Goal: Answer question/provide support

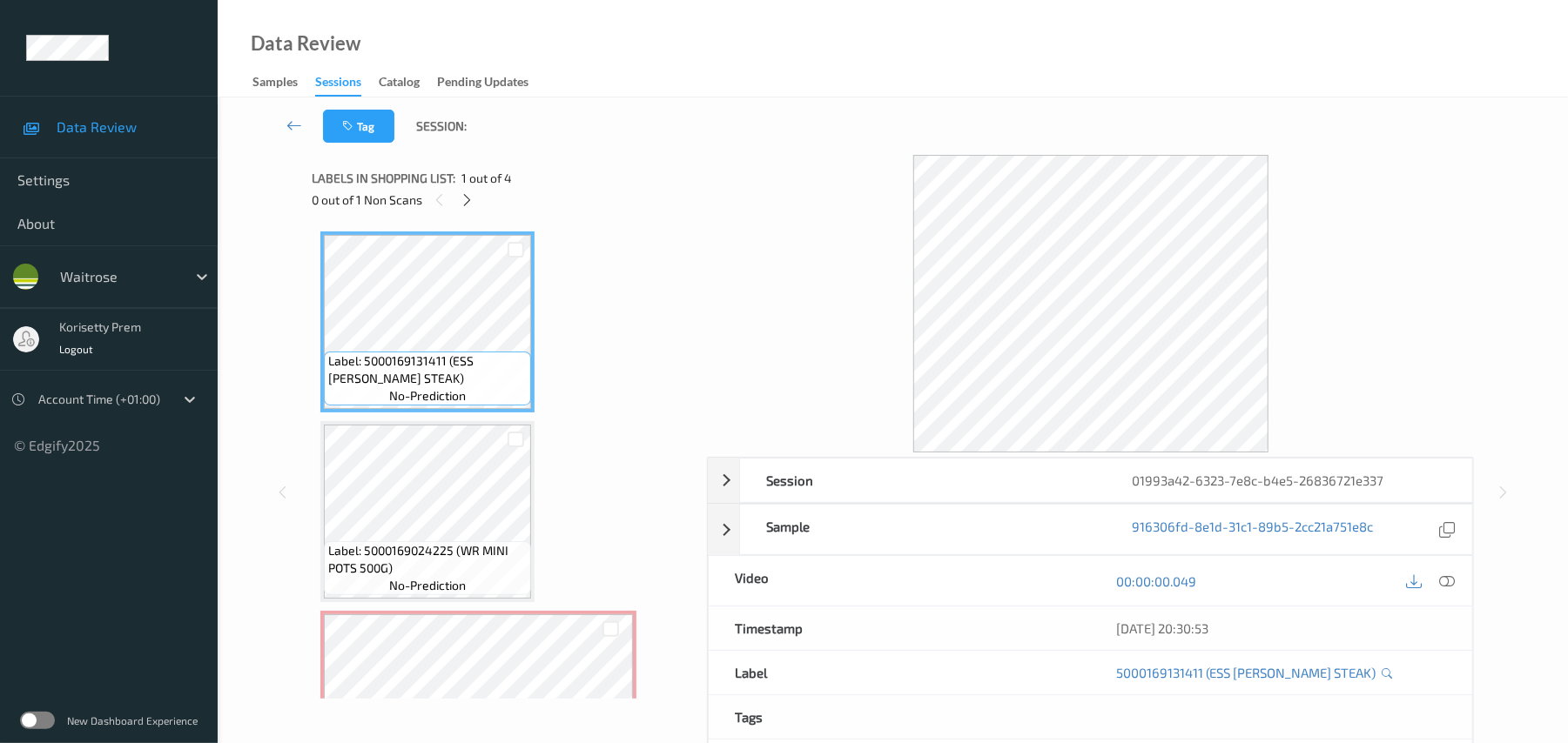
click at [832, 45] on div "Data Review Samples Sessions Catalog Pending Updates" at bounding box center [892, 49] width 1350 height 97
click at [645, 50] on div "Data Review Samples Sessions Catalog Pending Updates" at bounding box center [892, 49] width 1350 height 97
click at [461, 200] on icon at bounding box center [467, 200] width 15 height 16
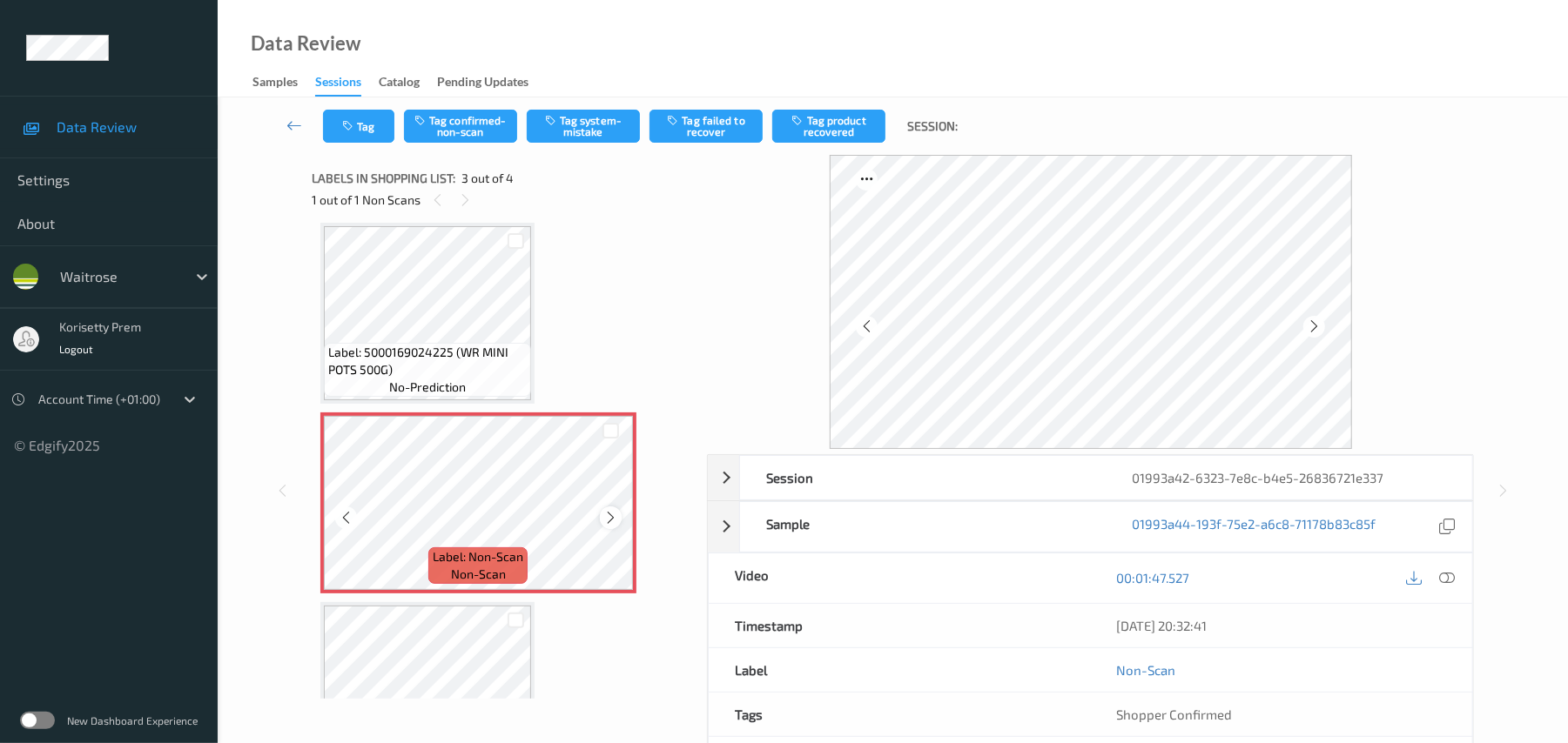
click at [609, 515] on icon at bounding box center [610, 517] width 15 height 16
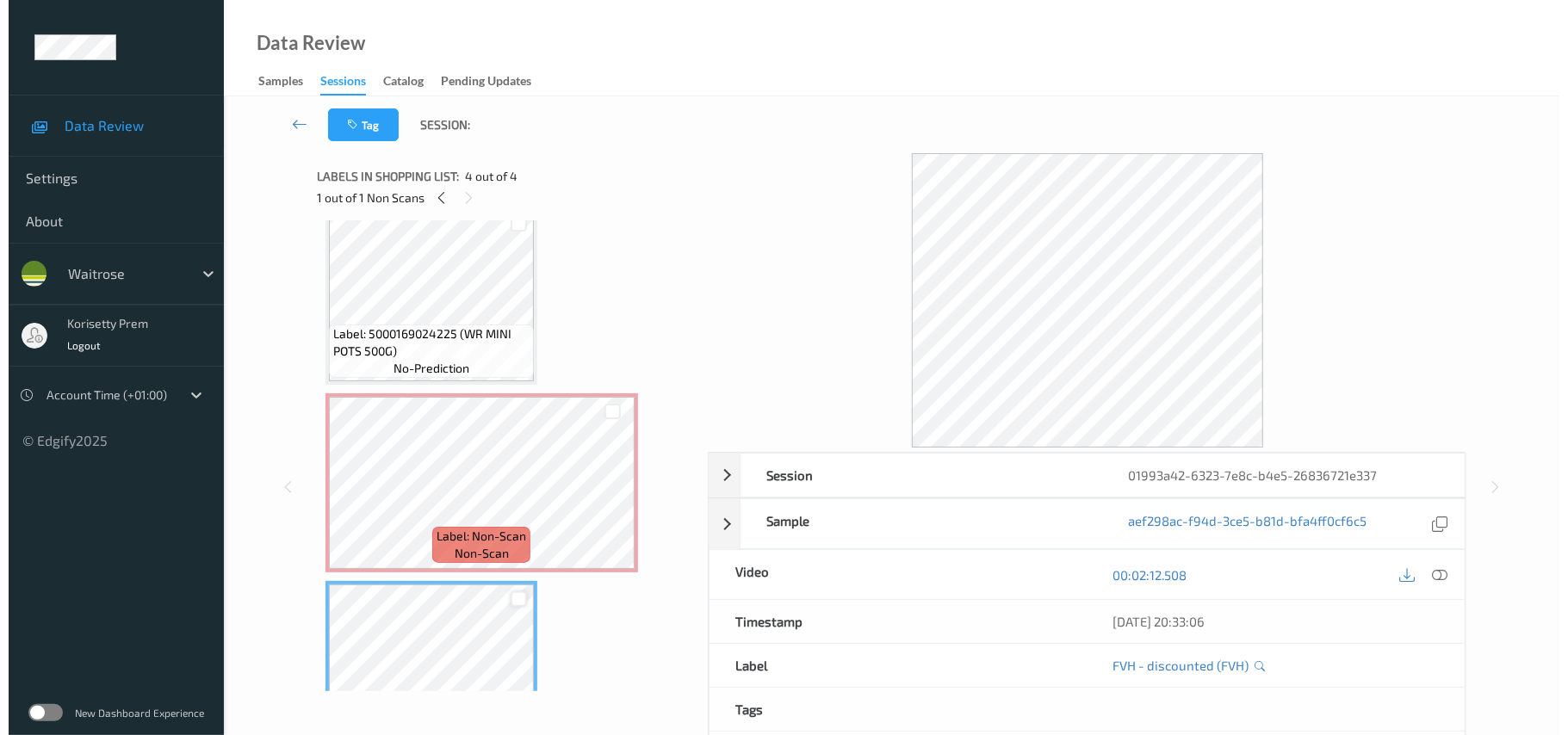
scroll to position [173, 0]
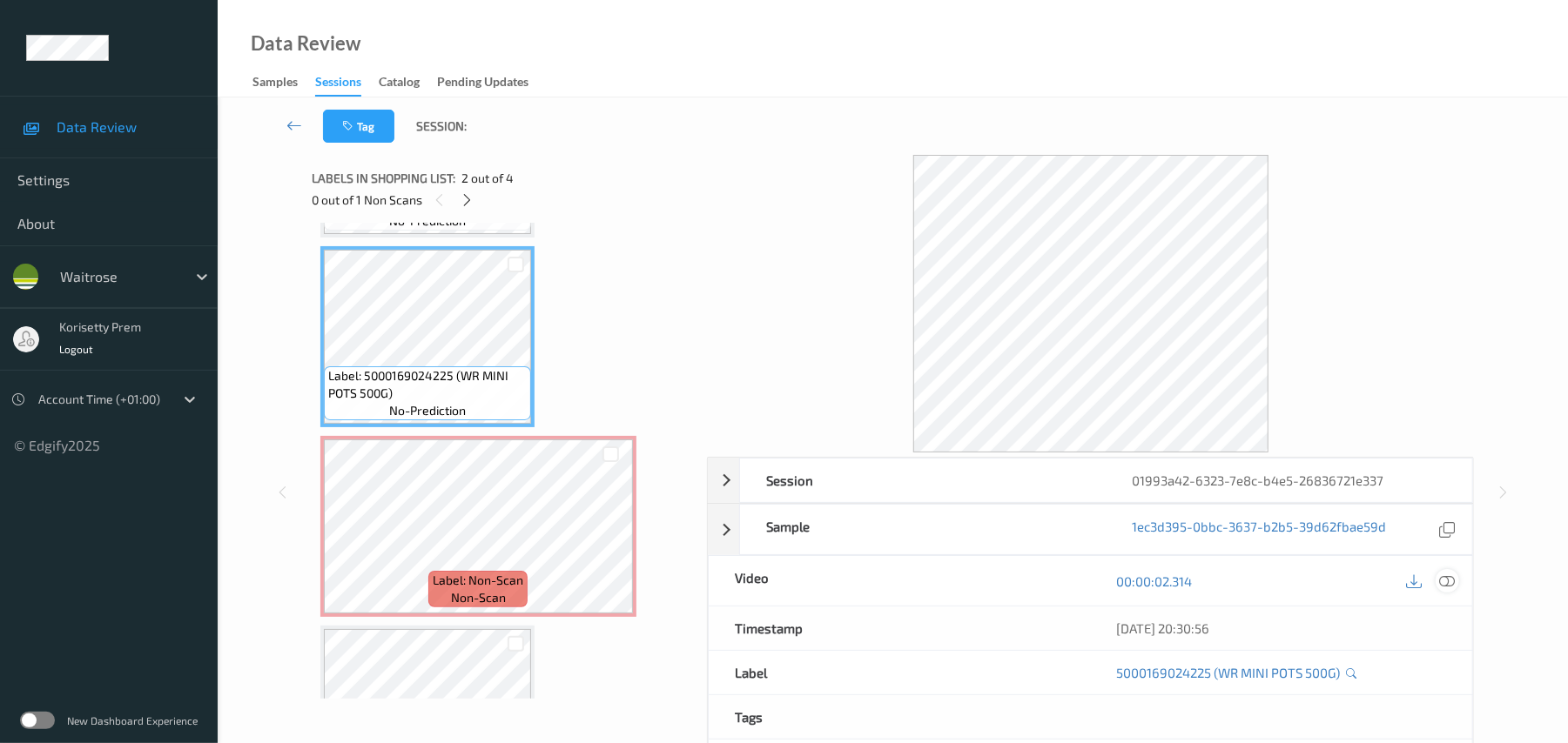
click at [1452, 583] on icon at bounding box center [1447, 581] width 16 height 16
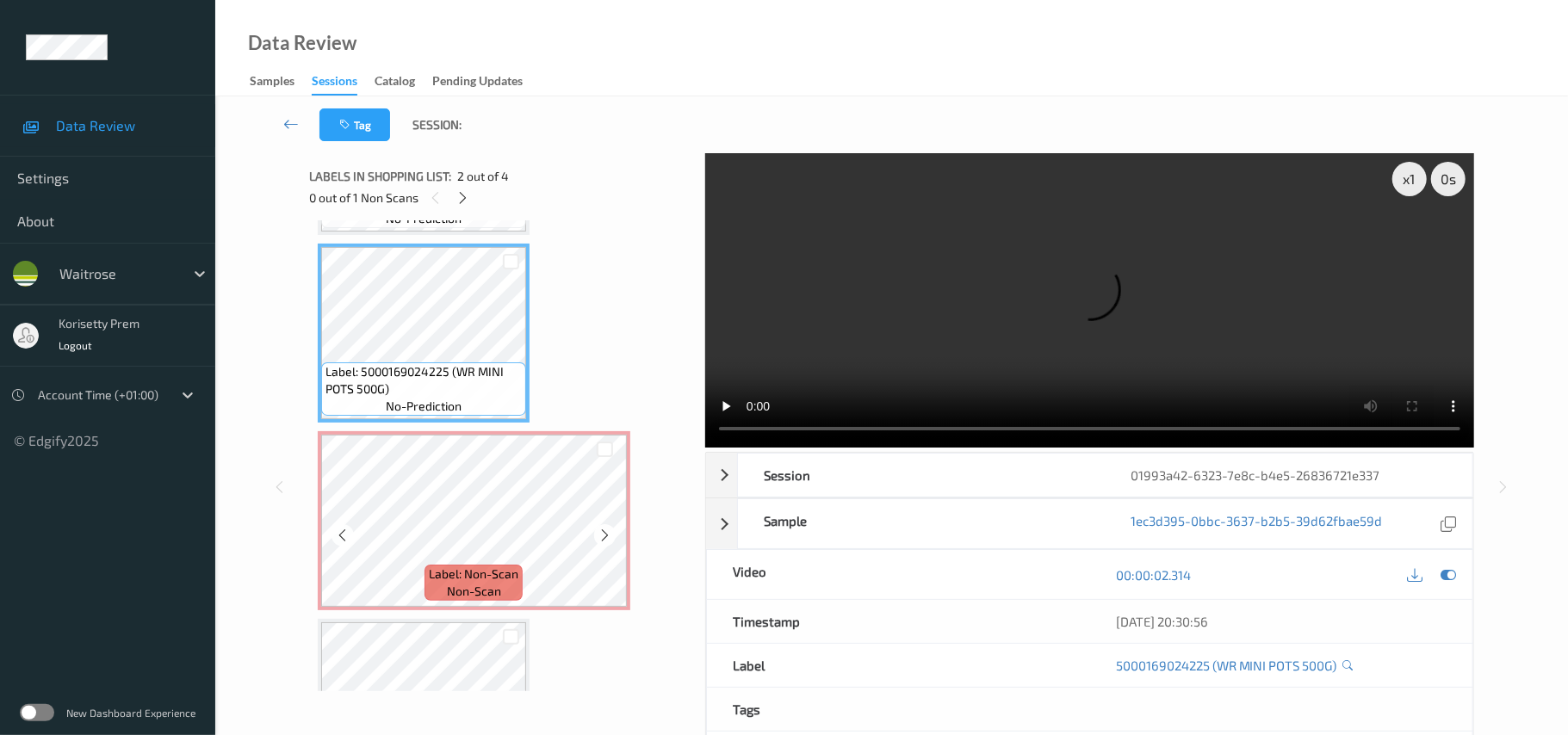
scroll to position [58, 0]
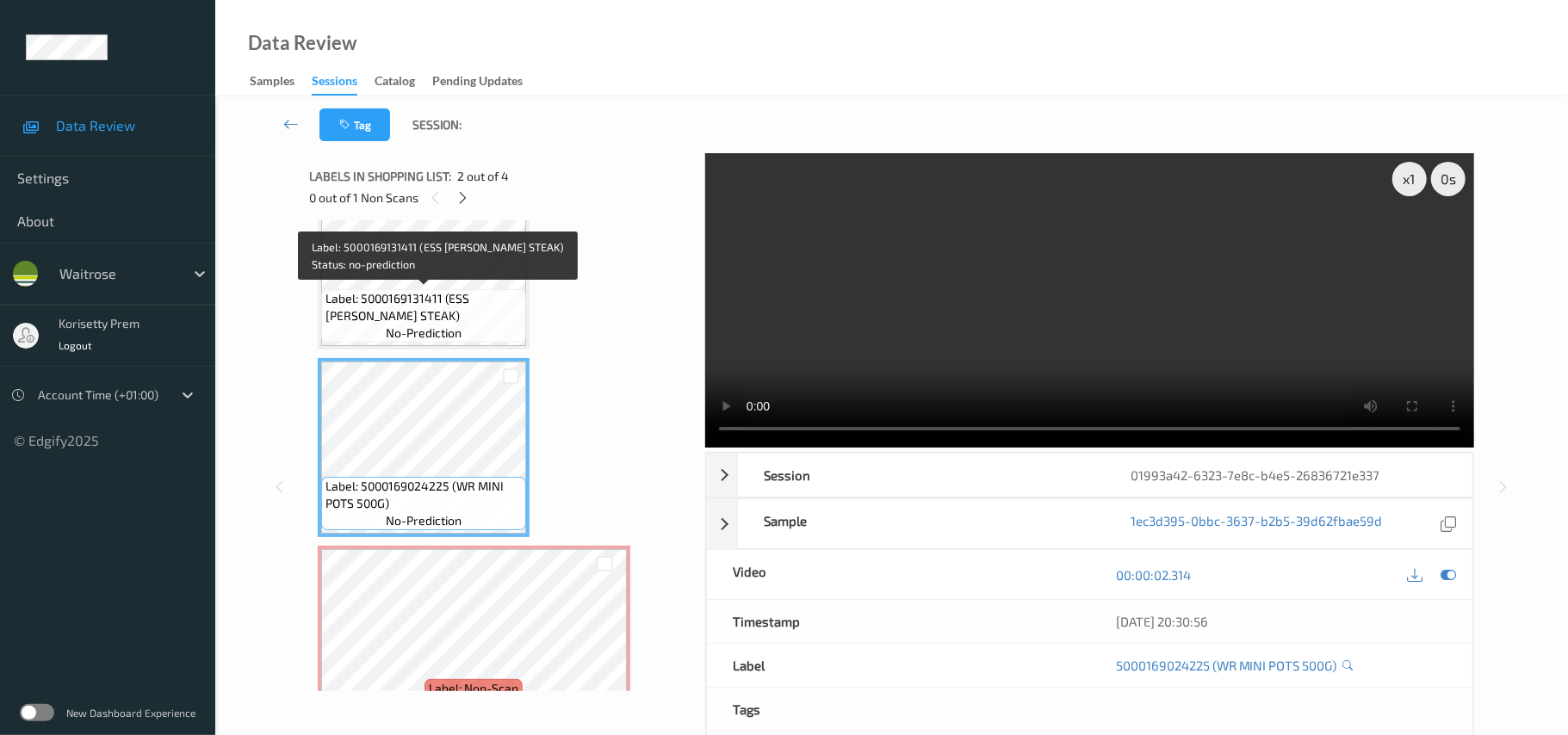
click at [434, 320] on span "Label: 5000169131411 (ESS [PERSON_NAME] STEAK)" at bounding box center [423, 306] width 196 height 34
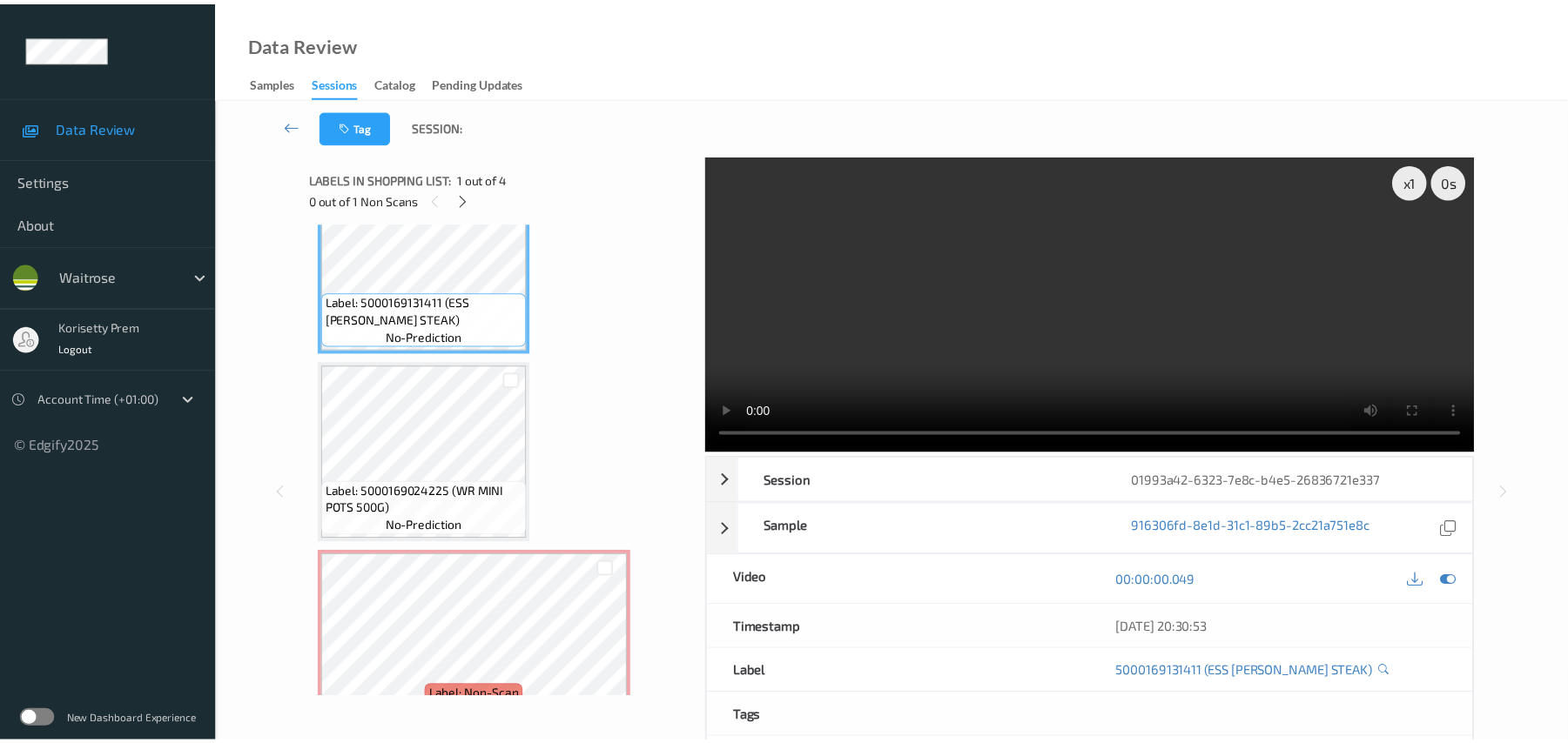
scroll to position [0, 0]
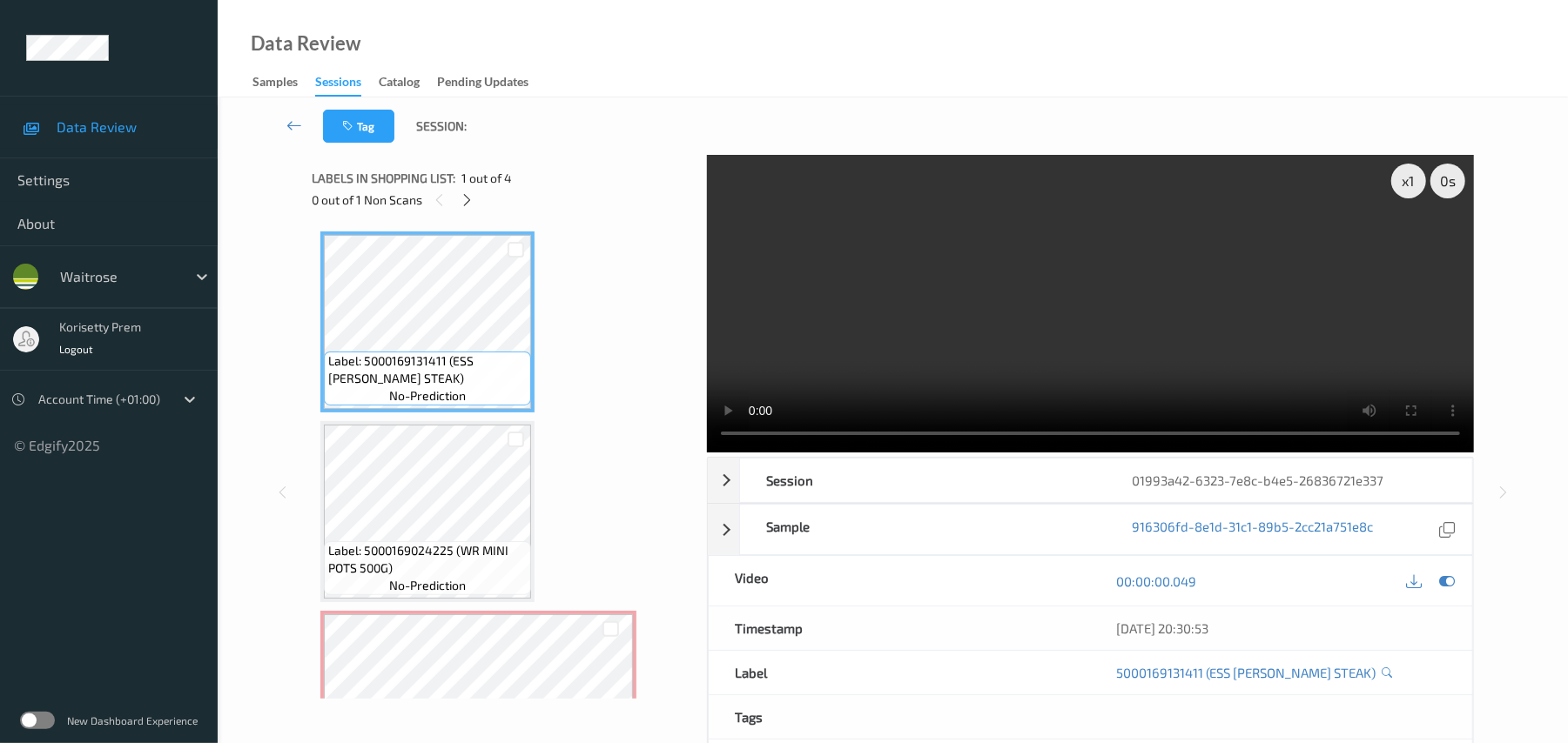
click at [837, 297] on video at bounding box center [1090, 304] width 767 height 298
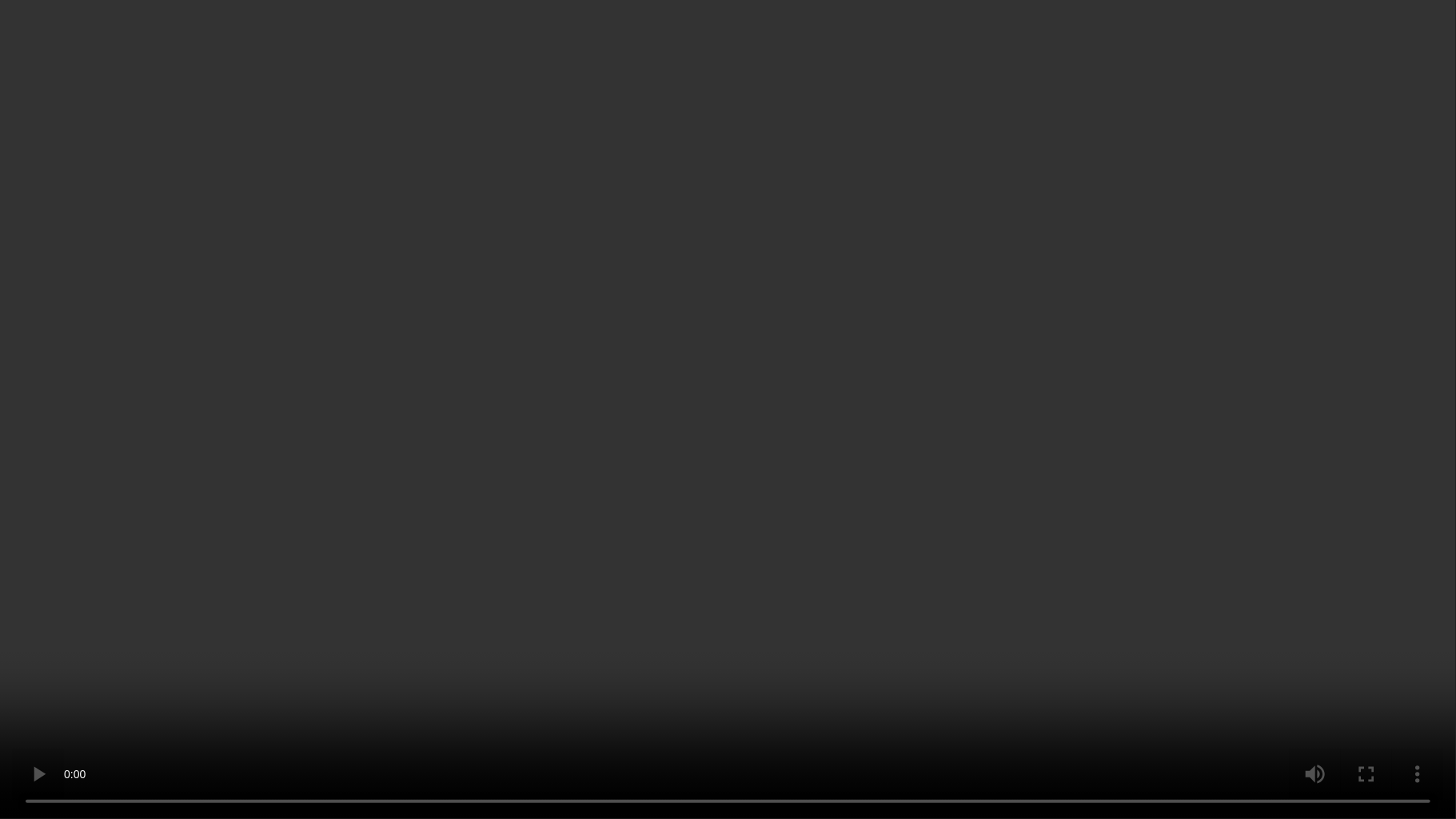
click at [1405, 525] on video at bounding box center [728, 410] width 1456 height 819
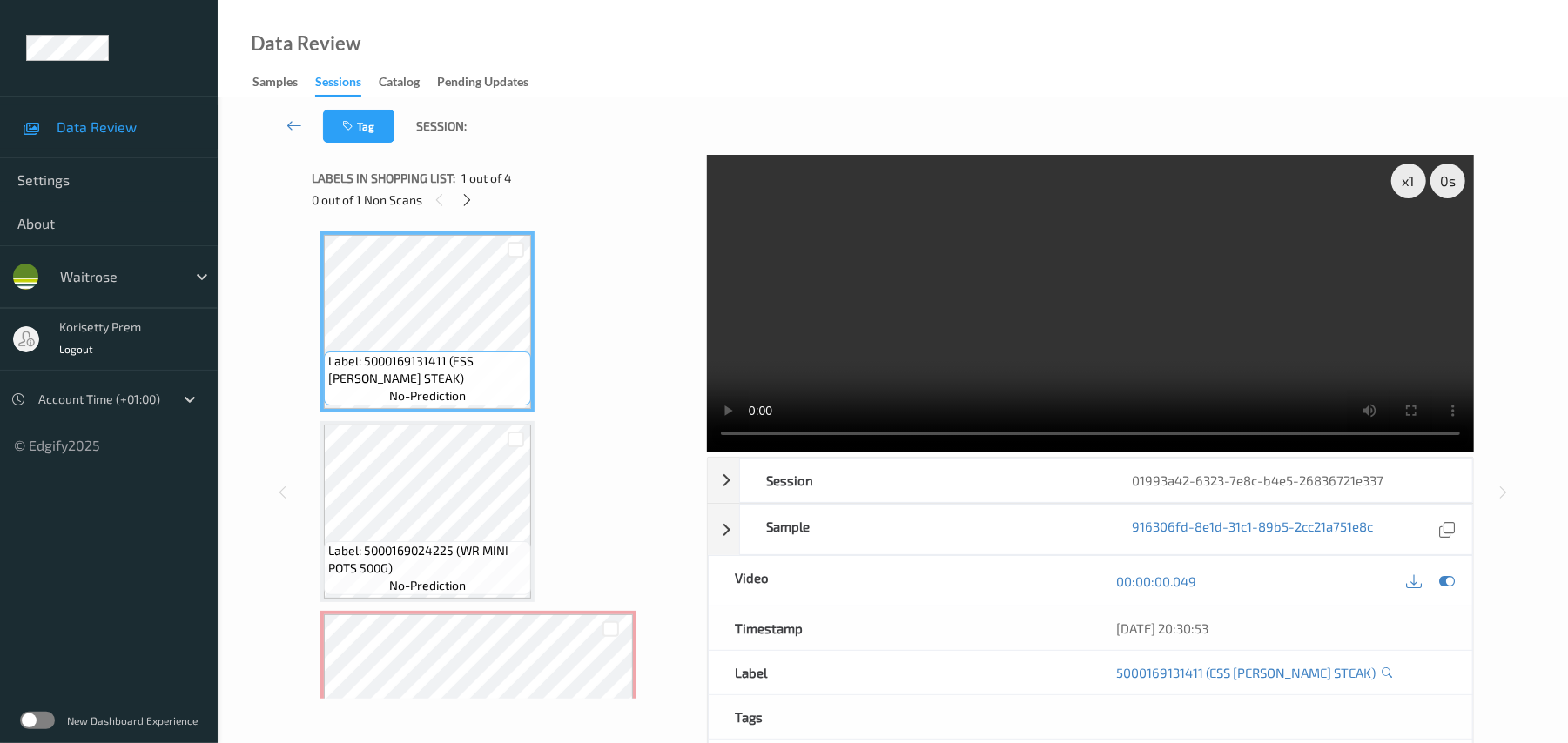
click at [857, 303] on video at bounding box center [1090, 304] width 767 height 298
click at [1170, 252] on video at bounding box center [1090, 304] width 767 height 298
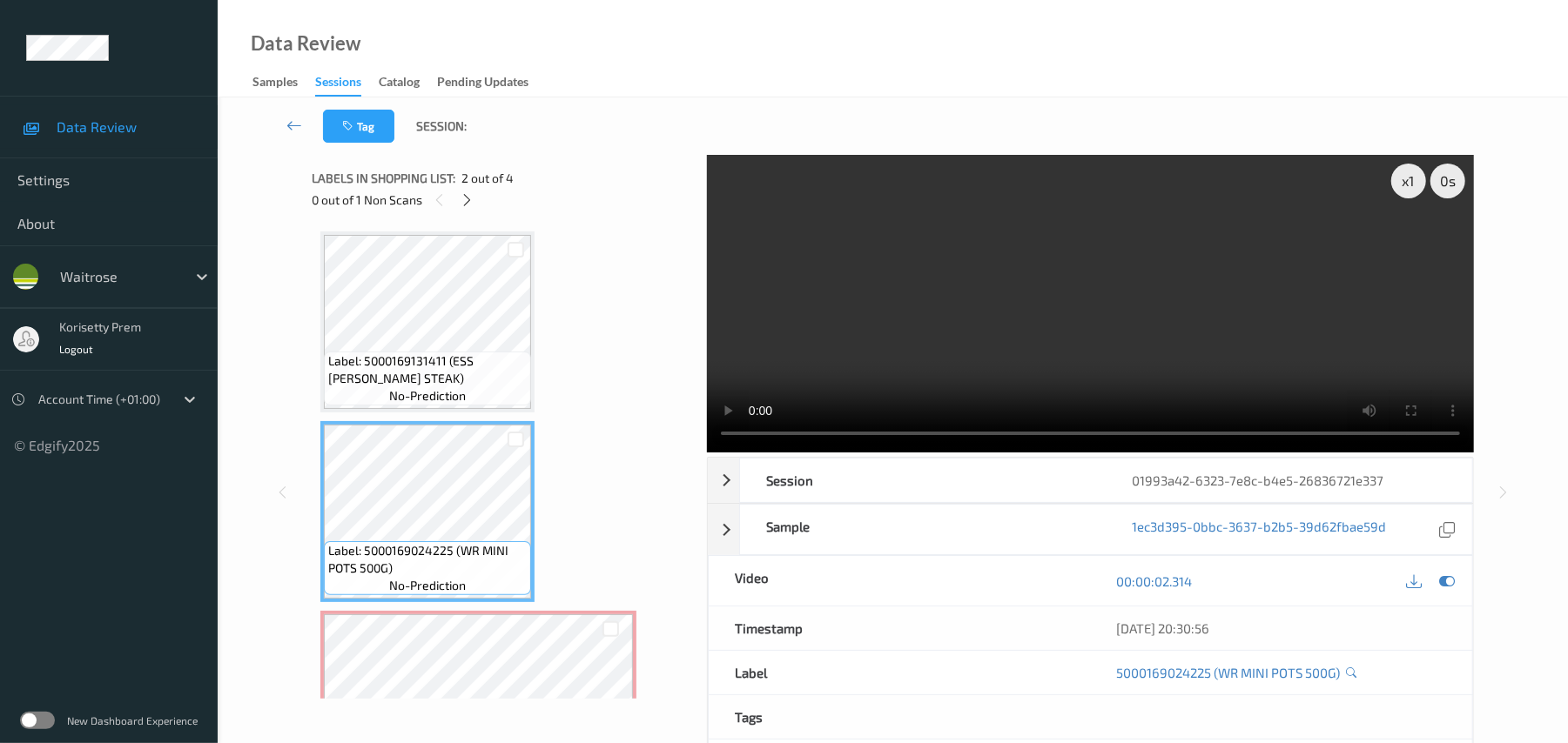
click at [937, 335] on video at bounding box center [1090, 304] width 767 height 298
click at [722, 345] on video at bounding box center [1090, 304] width 767 height 298
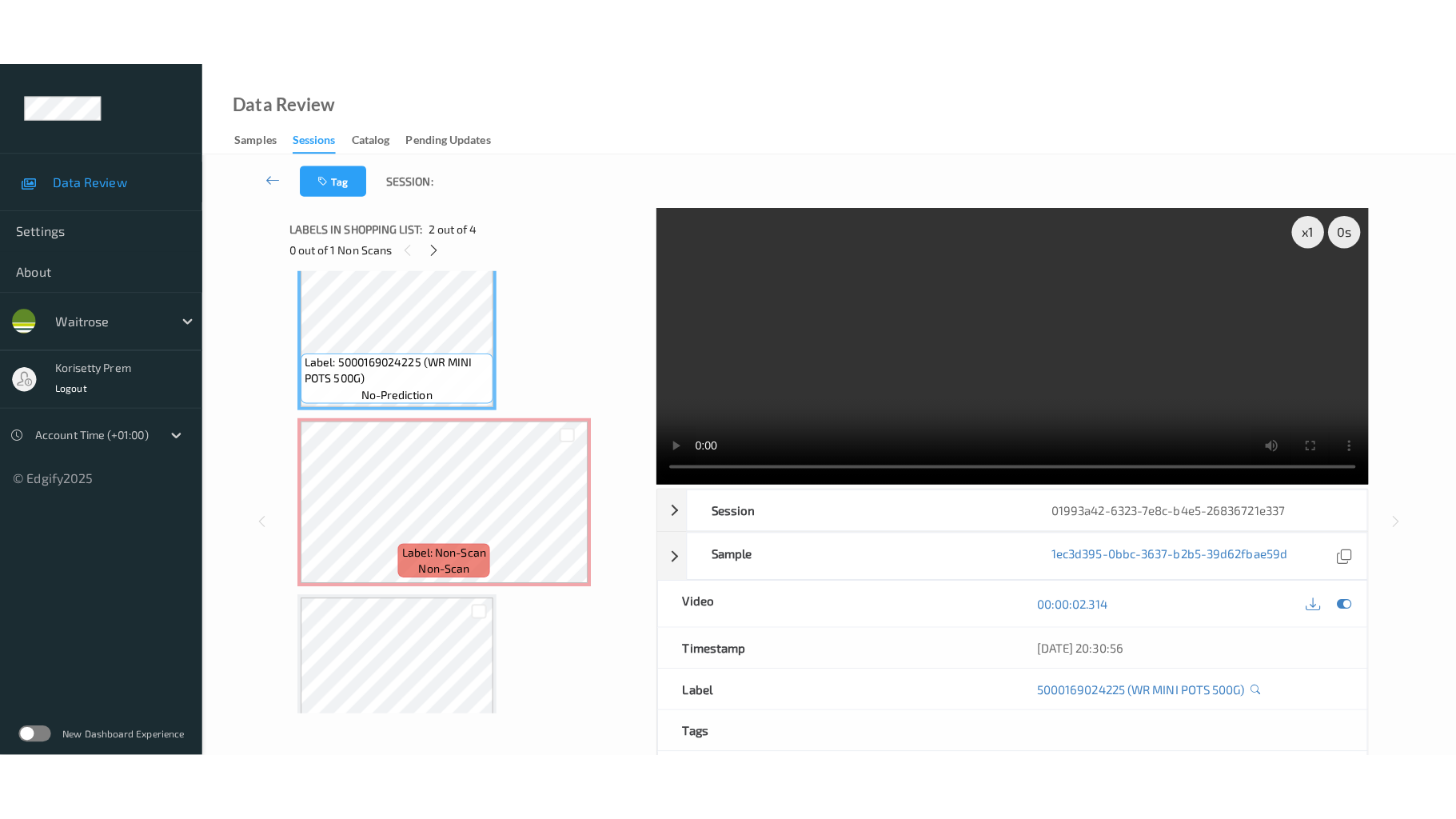
scroll to position [212, 0]
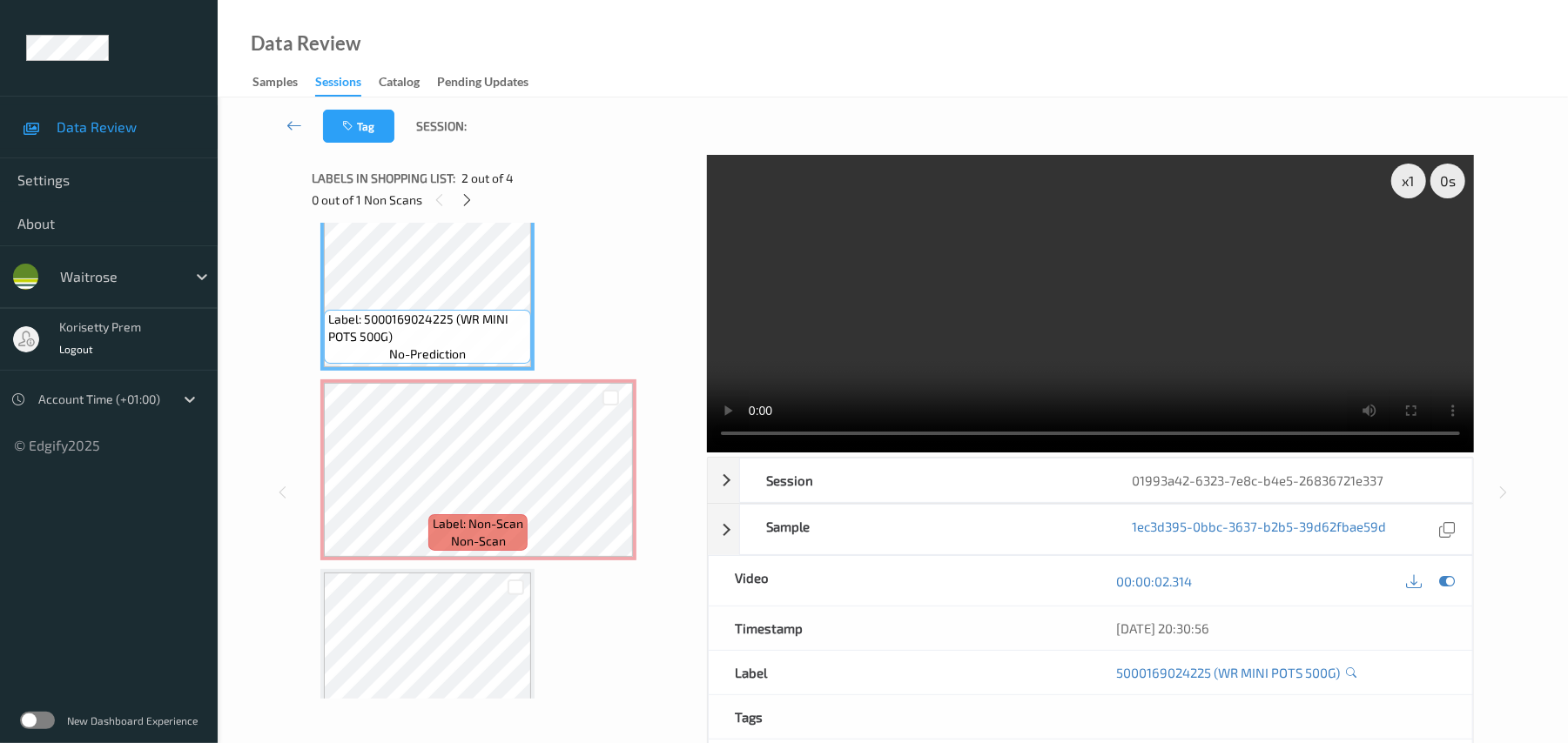
click at [1215, 374] on video at bounding box center [1090, 304] width 767 height 298
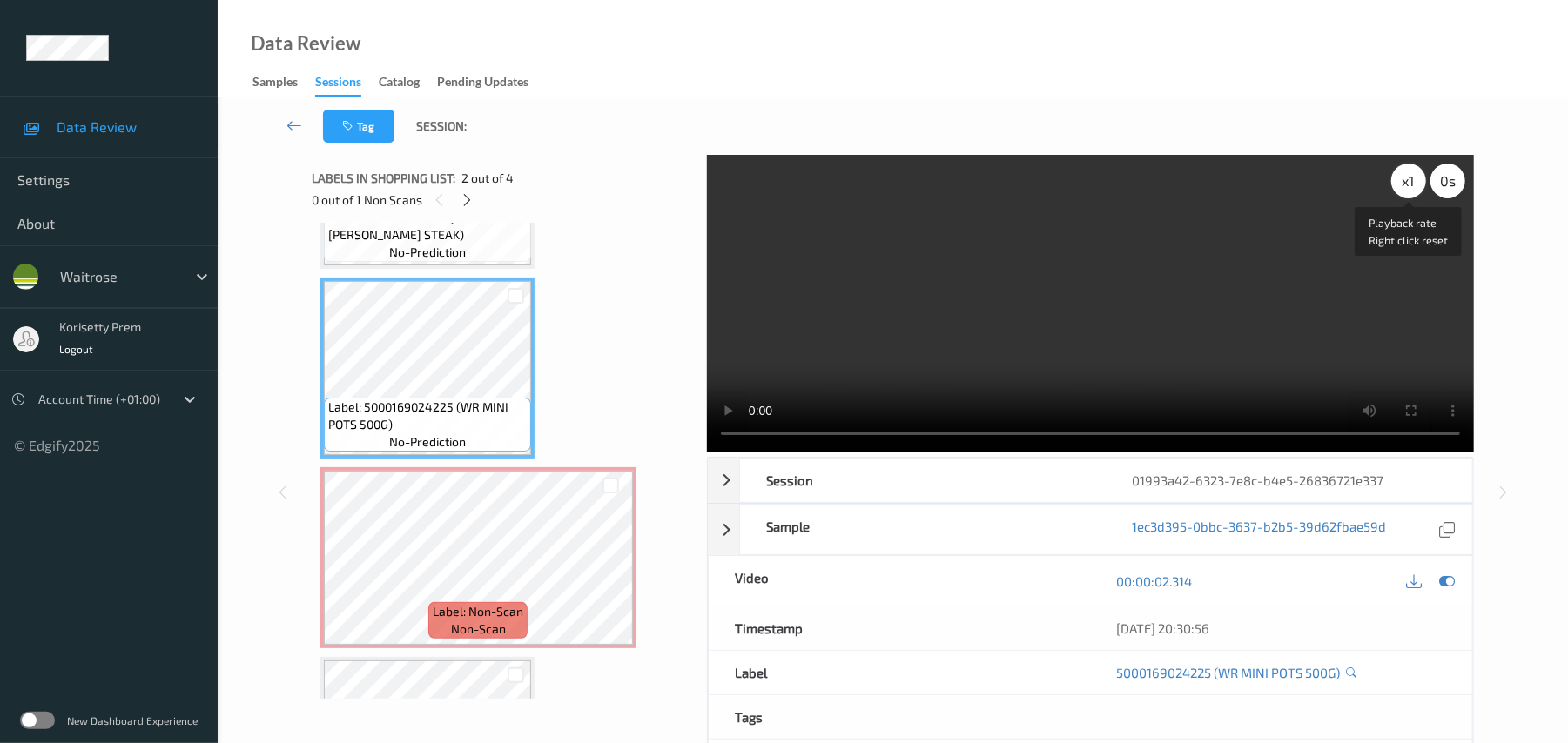
click at [1412, 184] on div "x 1" at bounding box center [1408, 181] width 35 height 35
click at [1097, 265] on video at bounding box center [1090, 304] width 767 height 298
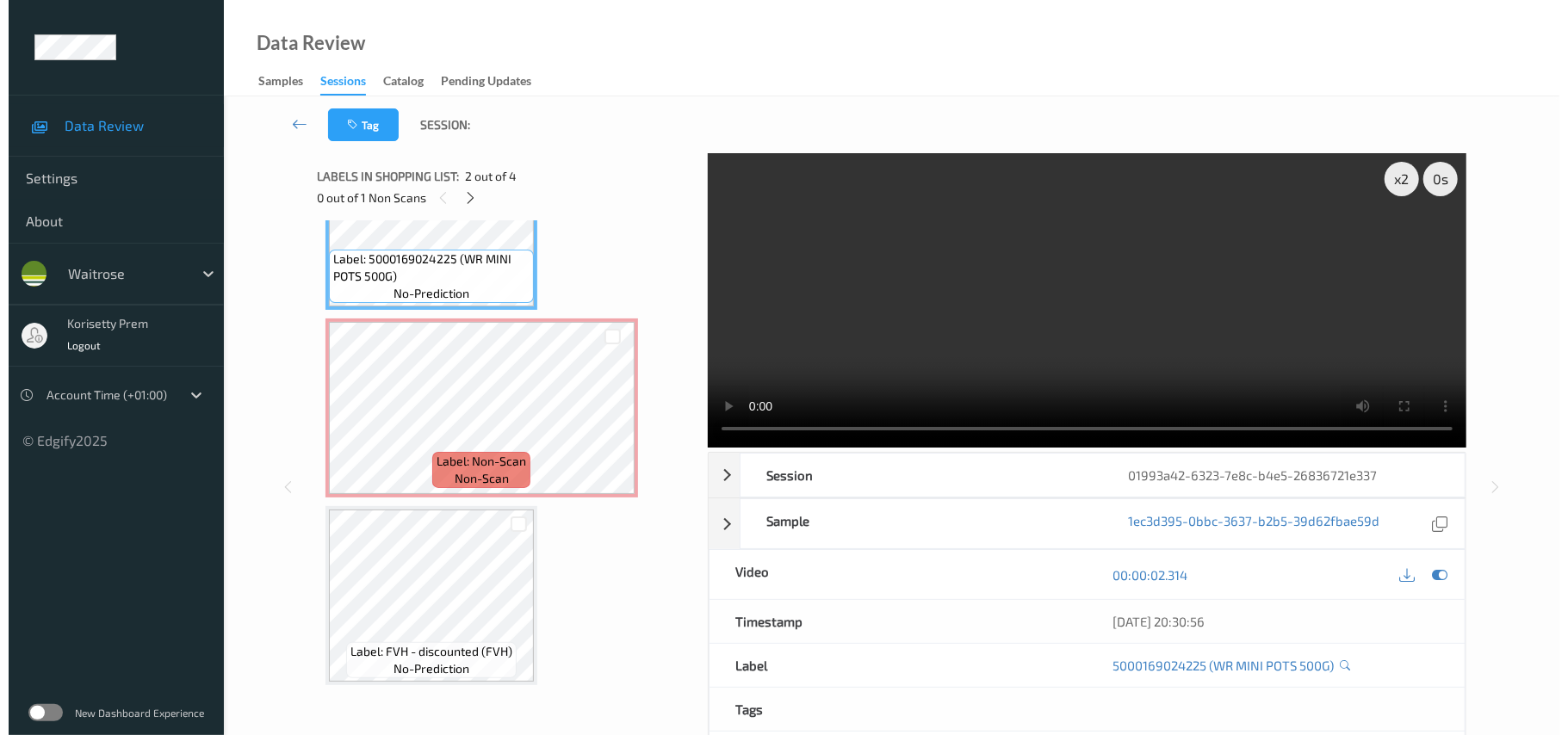
scroll to position [288, 0]
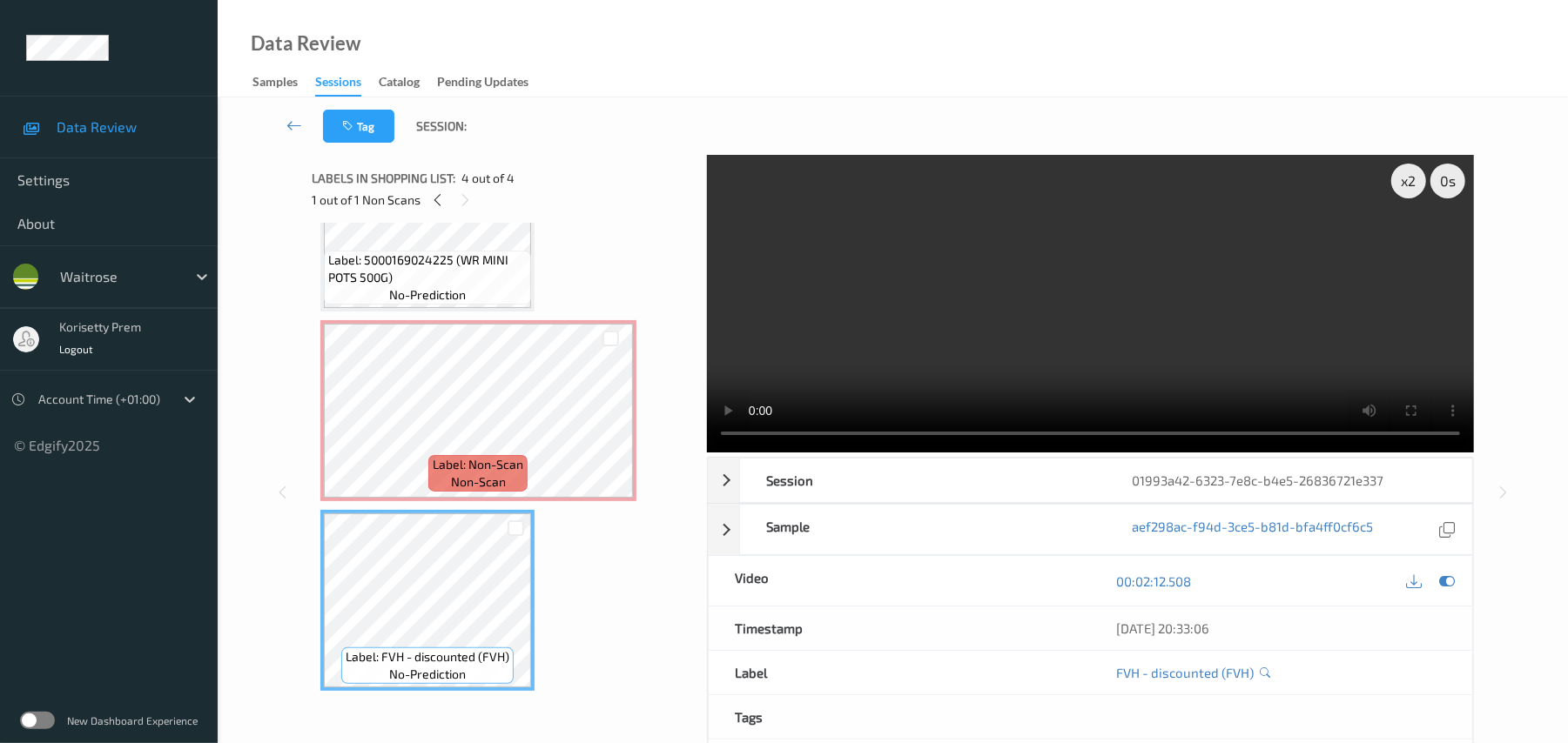
click at [961, 326] on video at bounding box center [1090, 304] width 767 height 298
click at [938, 357] on video at bounding box center [1090, 304] width 767 height 298
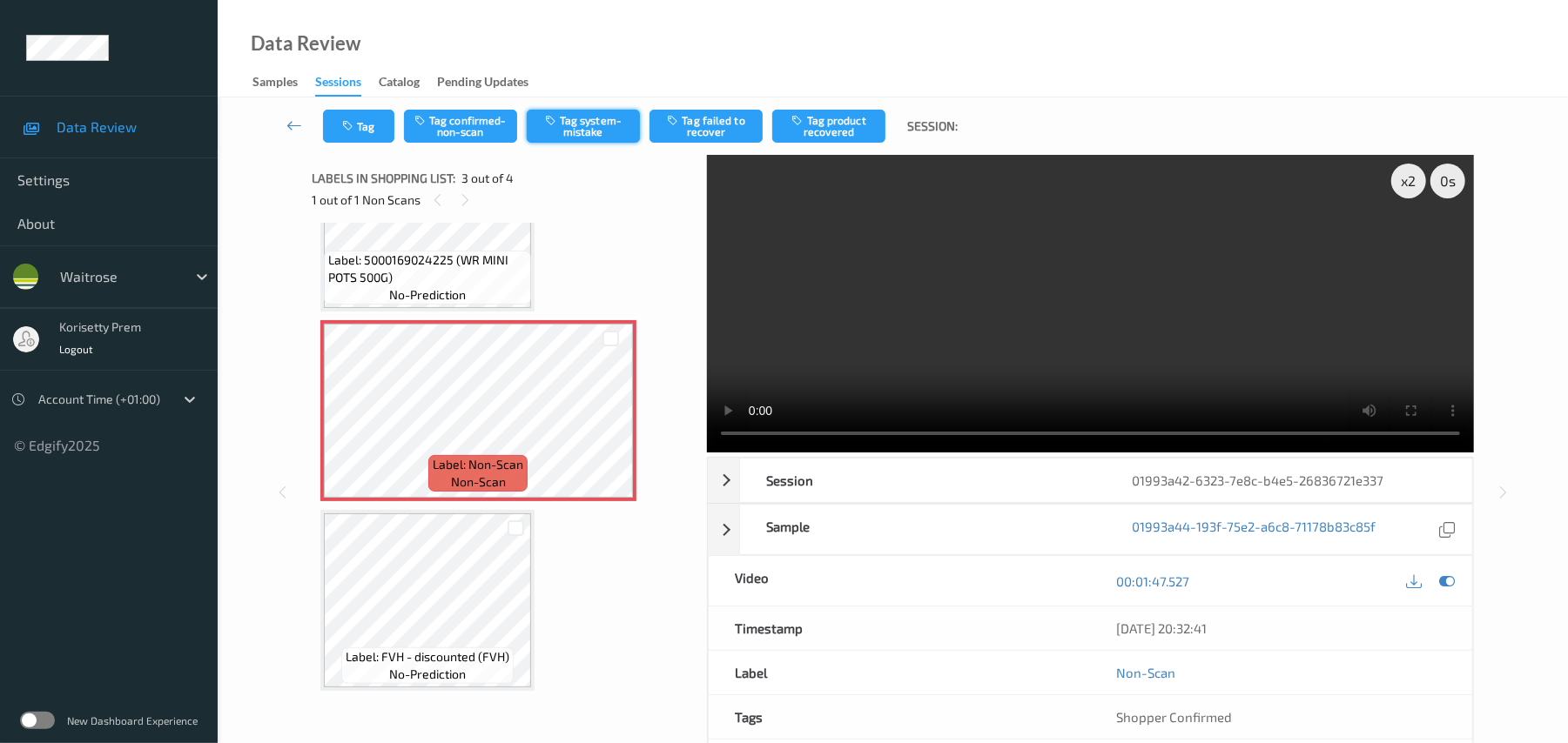
click at [579, 137] on button "Tag system-mistake" at bounding box center [583, 125] width 113 height 33
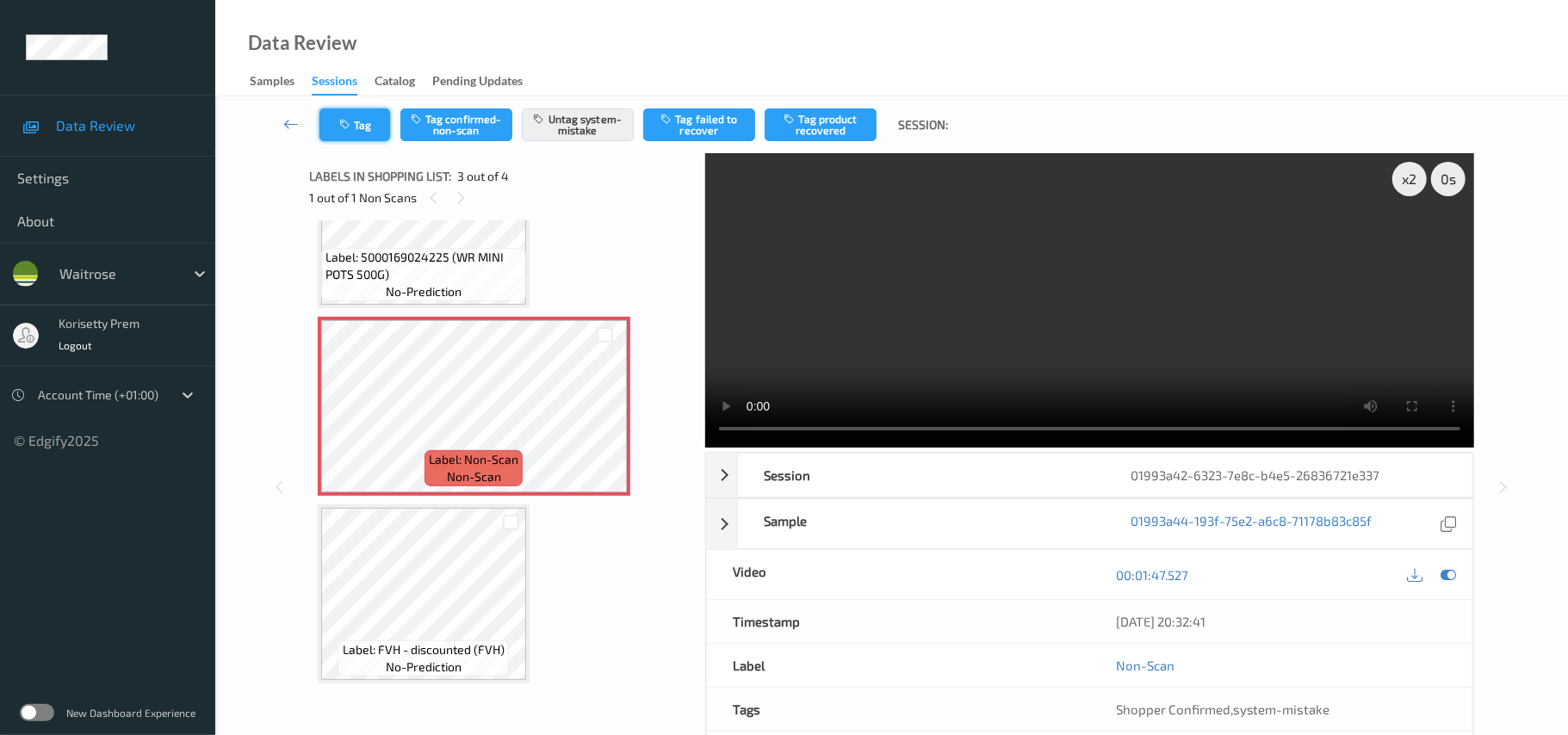
click at [350, 124] on icon "button" at bounding box center [346, 124] width 15 height 12
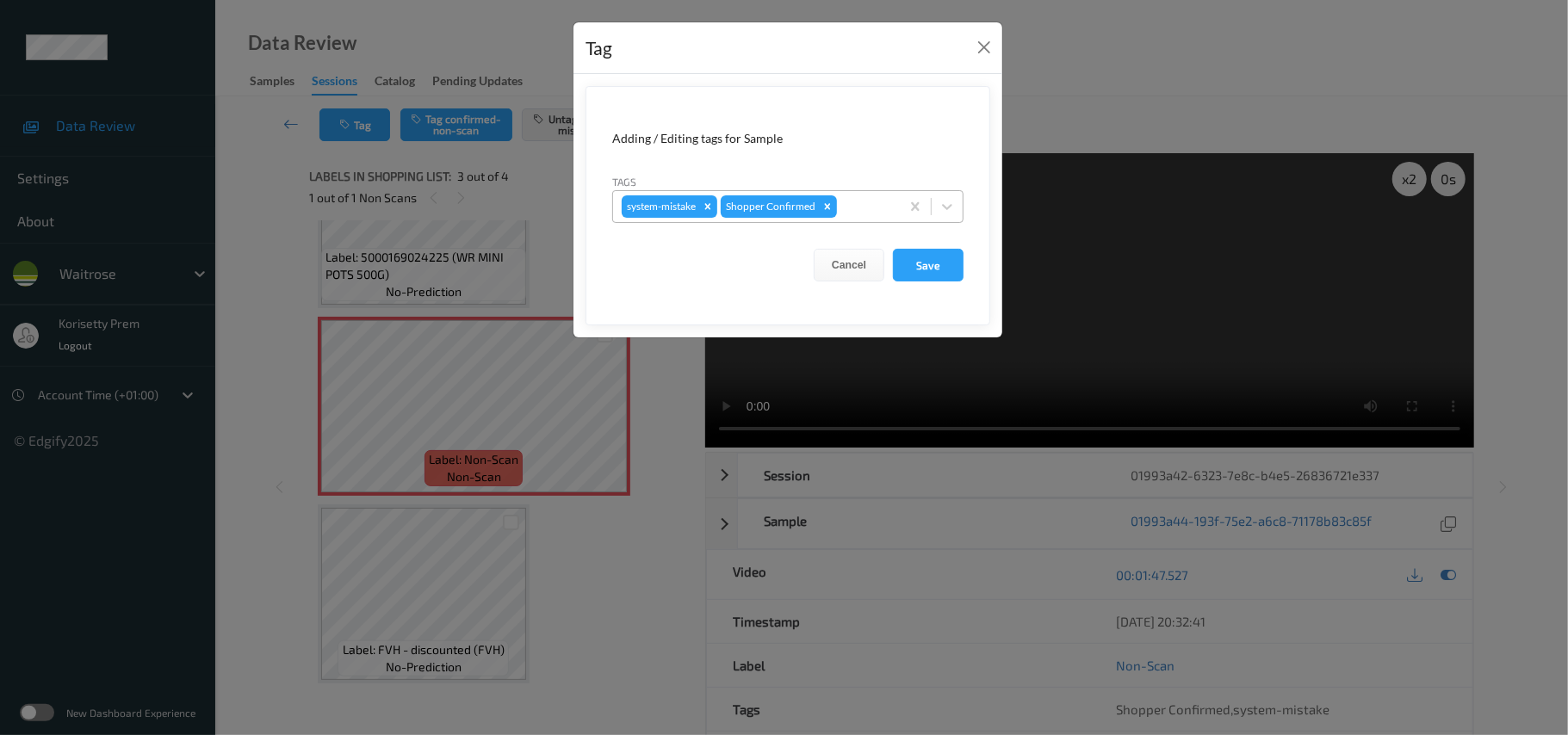
click at [862, 205] on div at bounding box center [866, 206] width 51 height 20
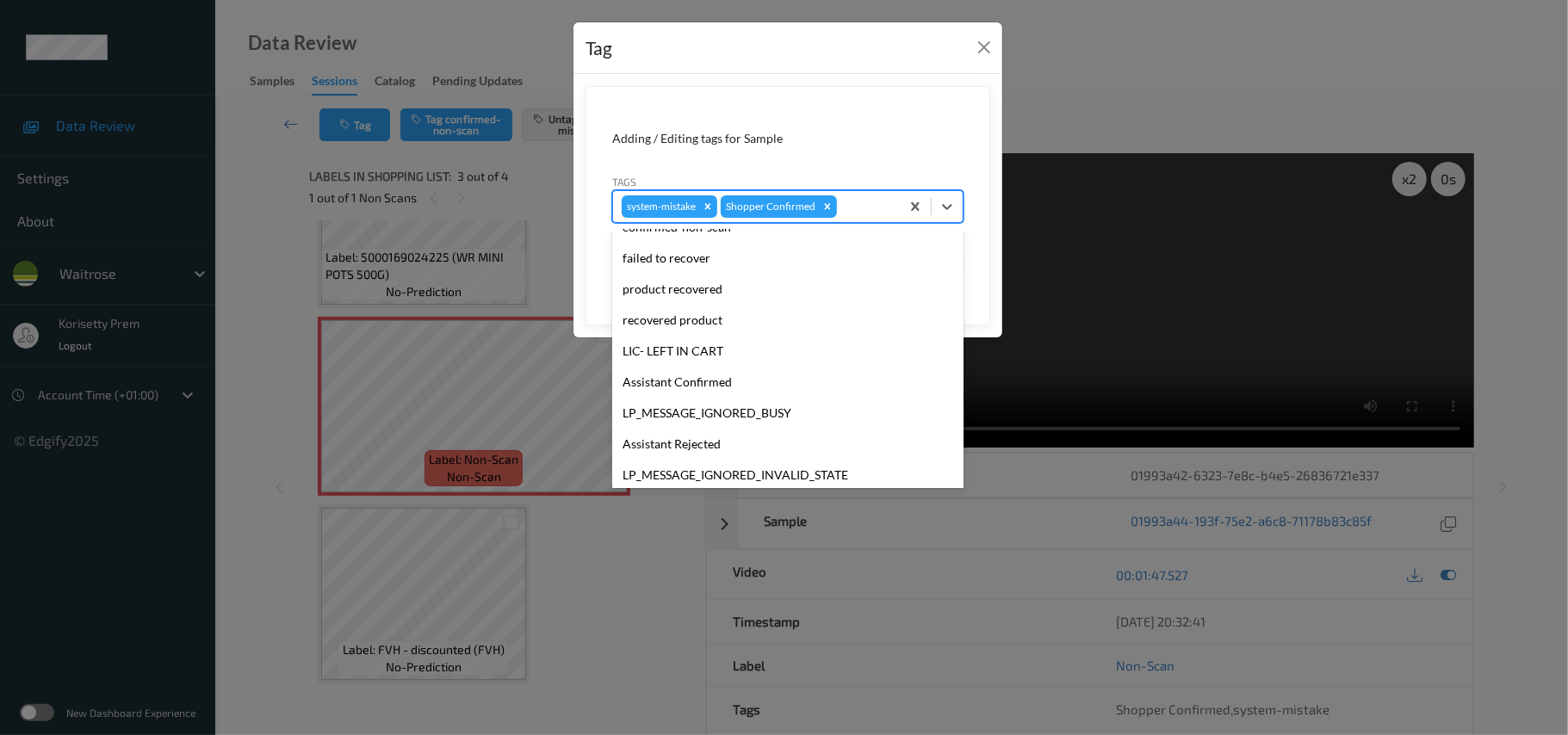
scroll to position [399, 0]
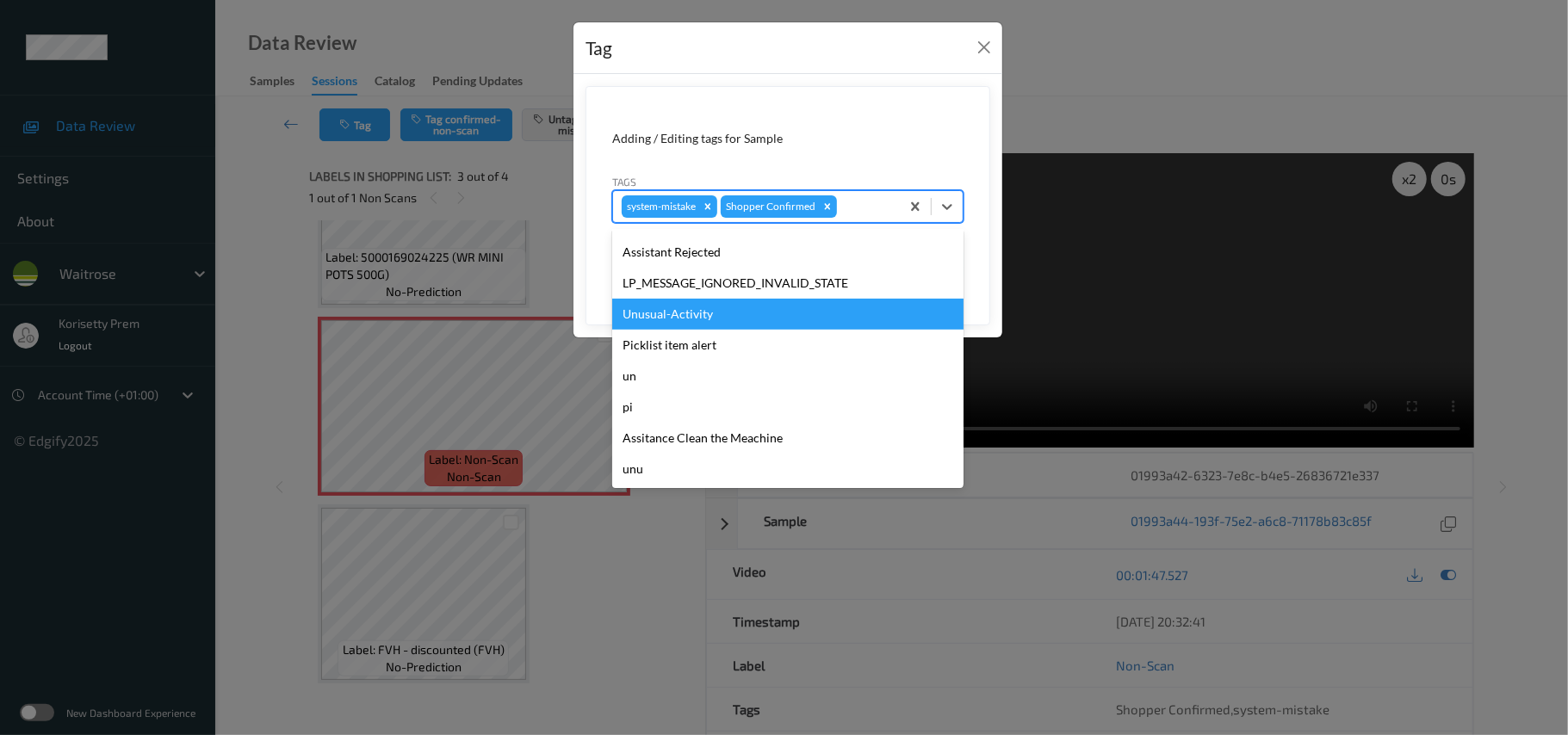
click at [680, 312] on div "Unusual-Activity" at bounding box center [787, 314] width 351 height 31
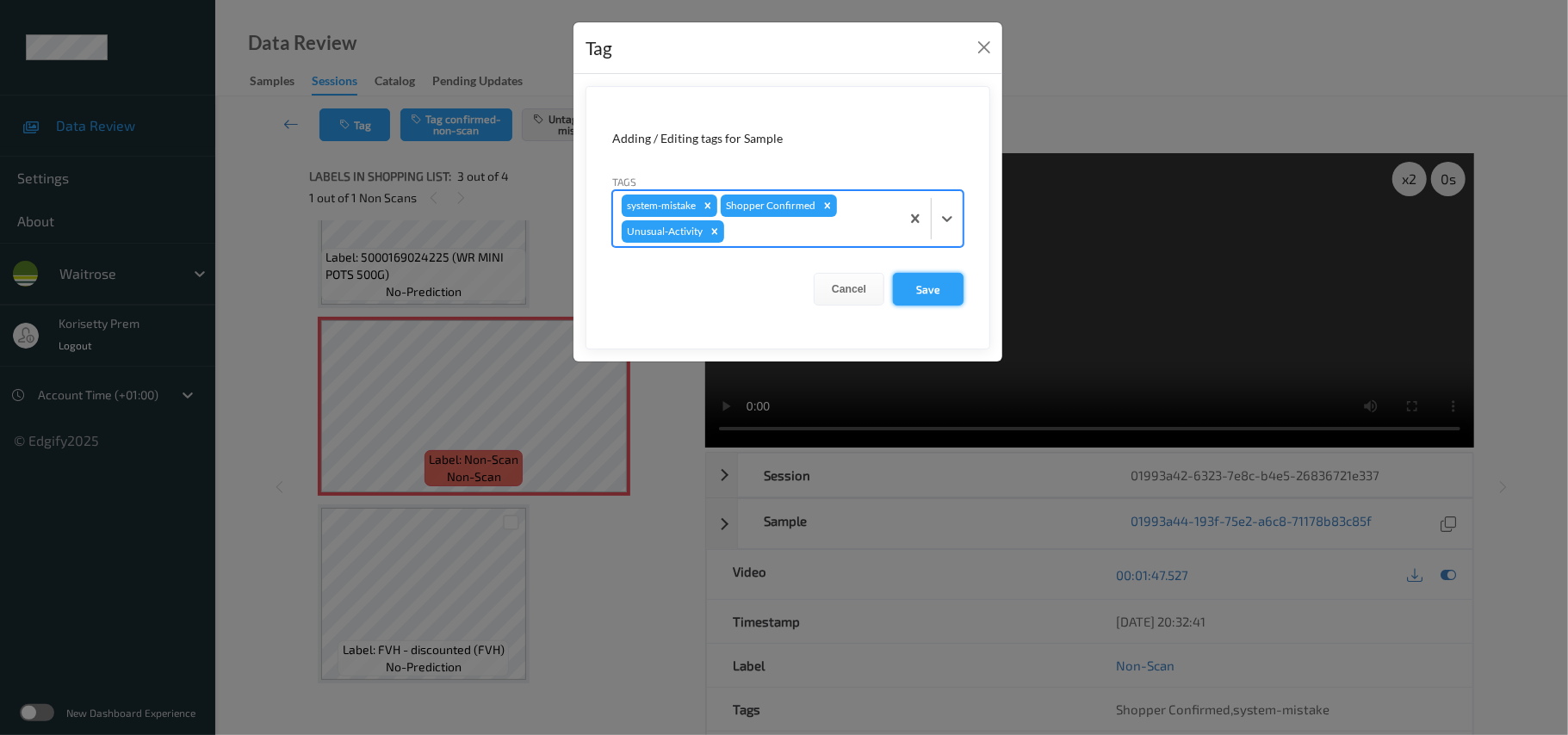
click at [927, 291] on button "Save" at bounding box center [928, 289] width 70 height 32
